Goal: Task Accomplishment & Management: Manage account settings

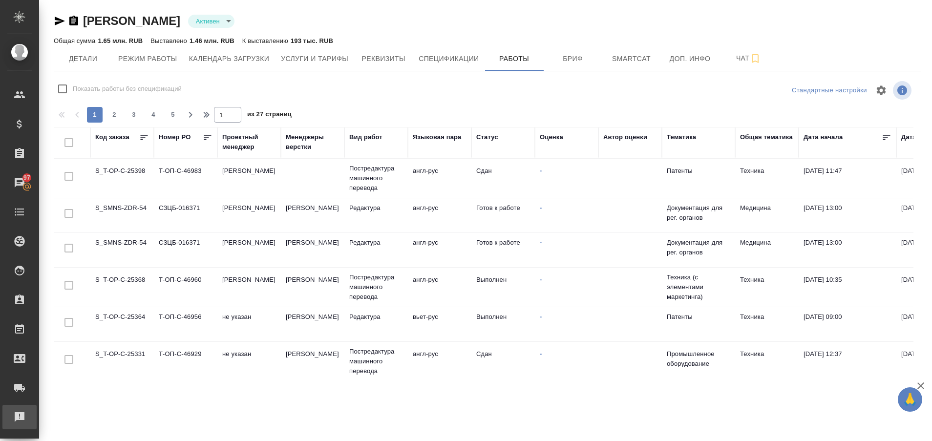
drag, startPoint x: 0, startPoint y: 0, endPoint x: 10, endPoint y: 418, distance: 417.7
click at [10, 418] on div "Рекламации" at bounding box center [7, 417] width 24 height 15
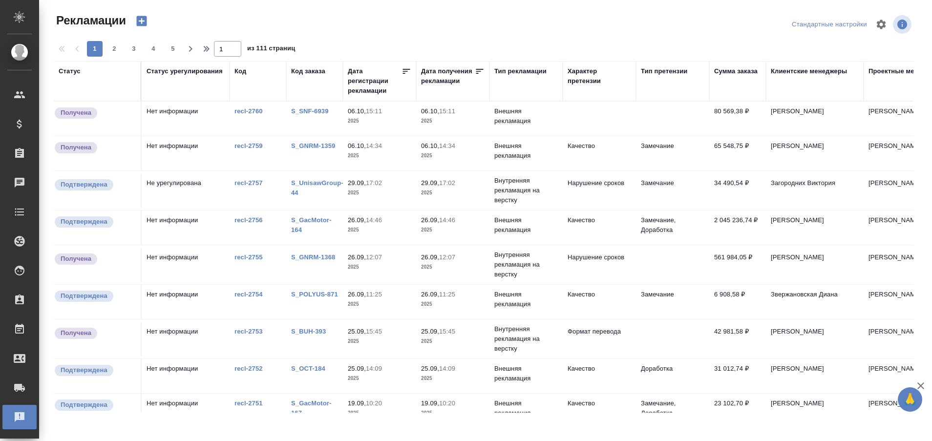
click at [300, 106] on div "S_SNF-6939" at bounding box center [314, 111] width 47 height 10
click at [303, 110] on link "S_SNF-6939" at bounding box center [310, 110] width 38 height 7
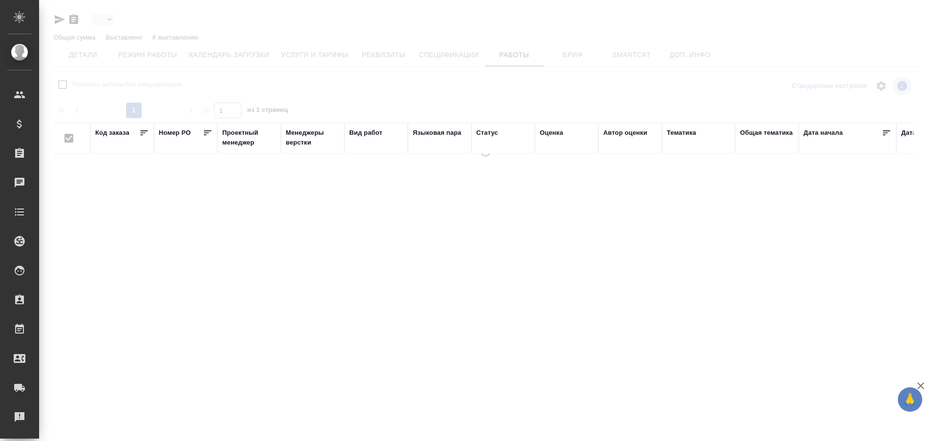
type input "active"
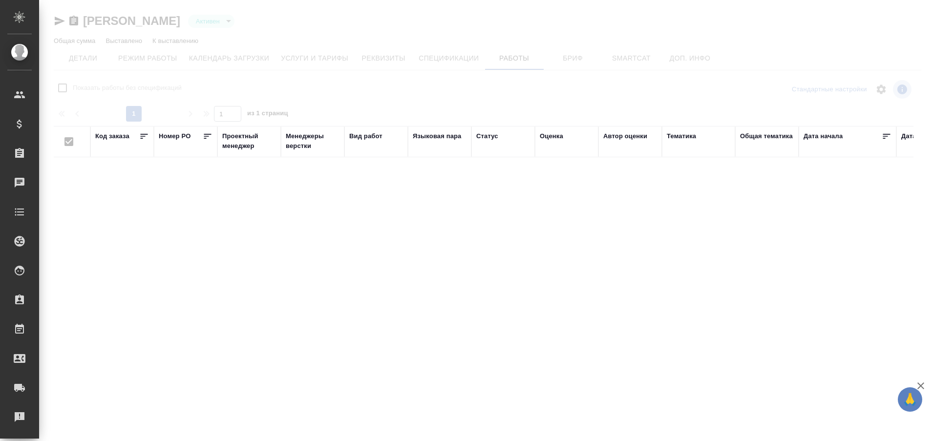
checkbox input "false"
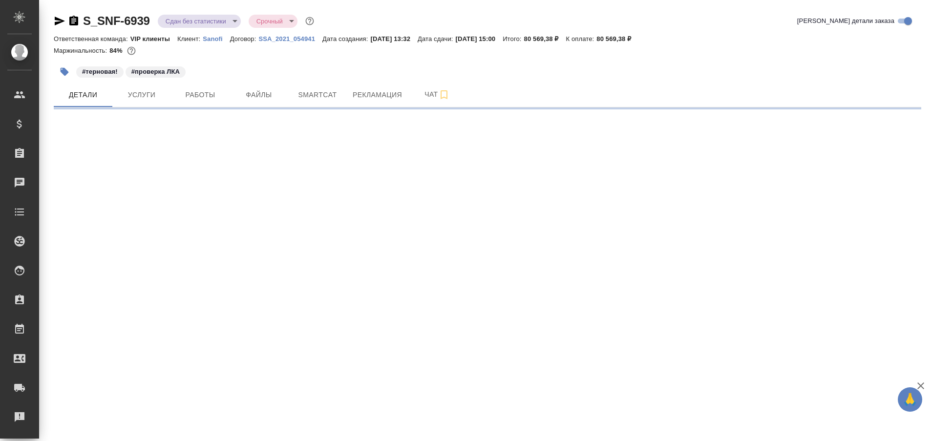
select select "RU"
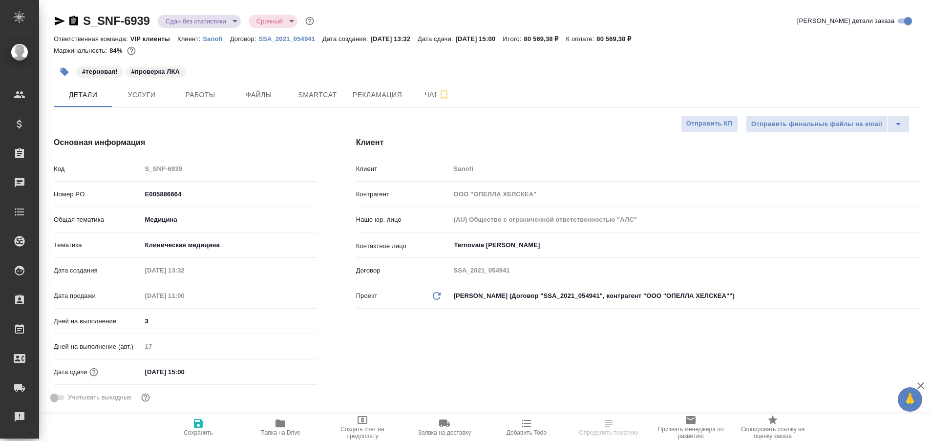
type textarea "x"
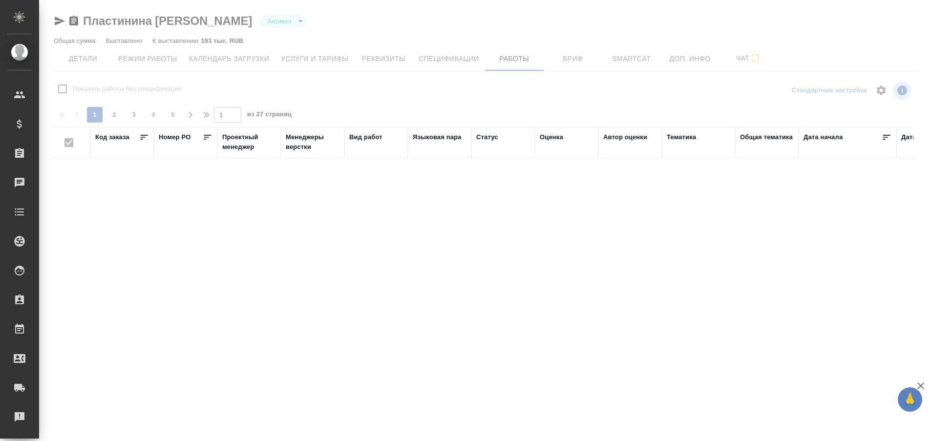
checkbox input "false"
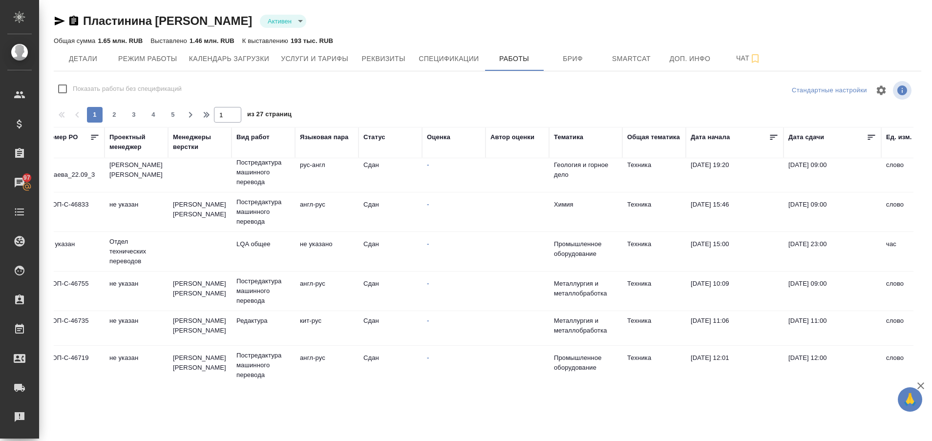
scroll to position [710, 113]
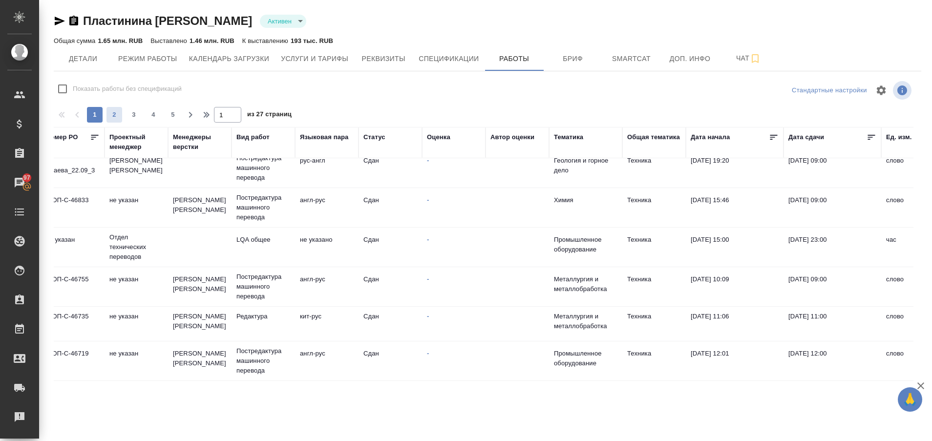
click at [118, 117] on span "2" at bounding box center [114, 115] width 16 height 10
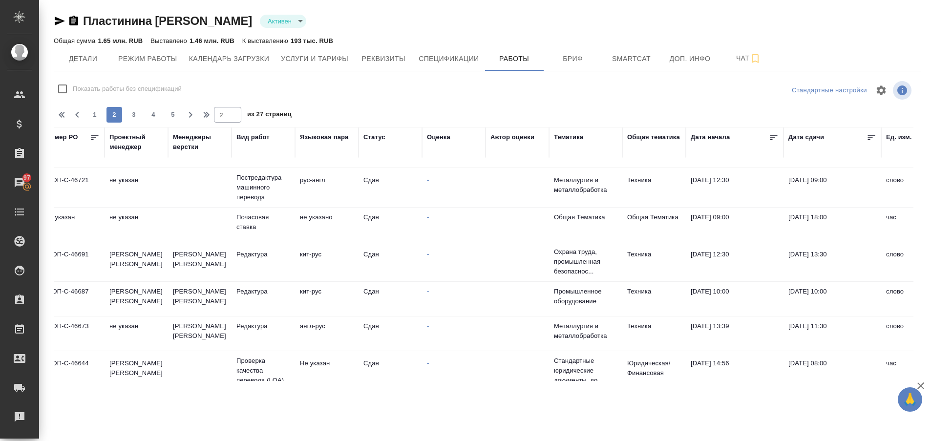
scroll to position [0, 113]
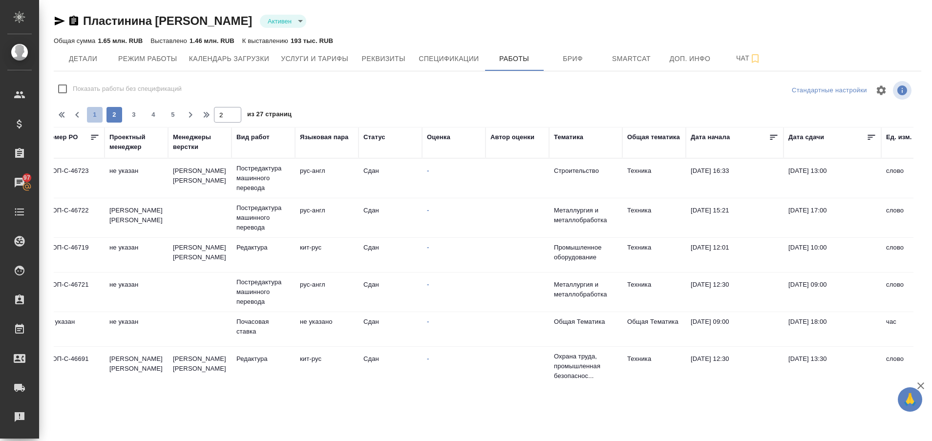
click at [95, 114] on span "1" at bounding box center [95, 115] width 16 height 10
type input "1"
